Goal: Task Accomplishment & Management: Manage account settings

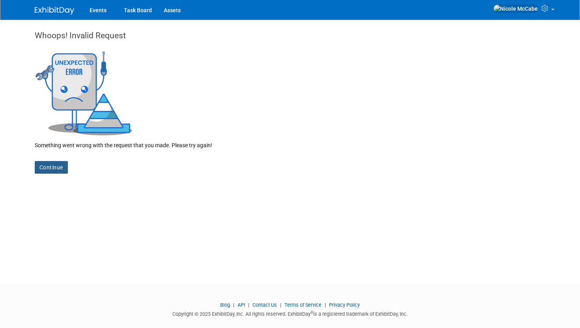
click at [53, 166] on link "Continue" at bounding box center [51, 167] width 33 height 13
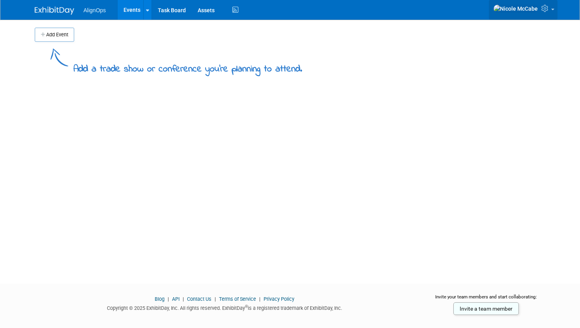
click at [544, 11] on icon at bounding box center [545, 8] width 9 height 7
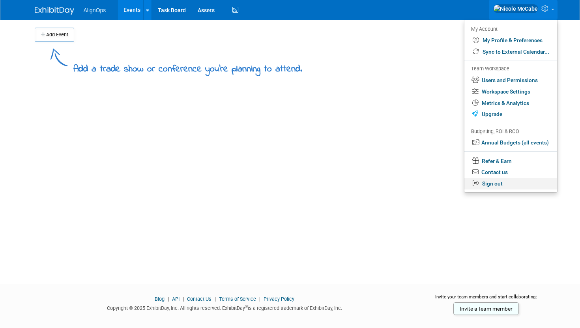
click at [487, 186] on link "Sign out" at bounding box center [510, 183] width 93 height 11
